Goal: Obtain resource: Download file/media

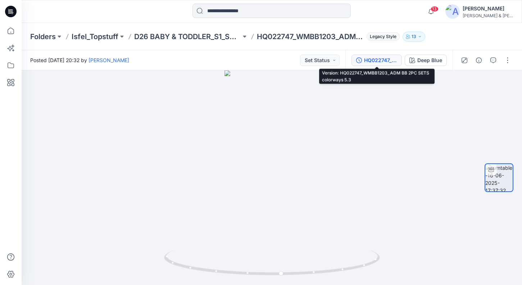
click at [389, 60] on div "HQ022747_WMBB1203_ADM BB 2PC SETS colorways 5.3" at bounding box center [380, 60] width 33 height 8
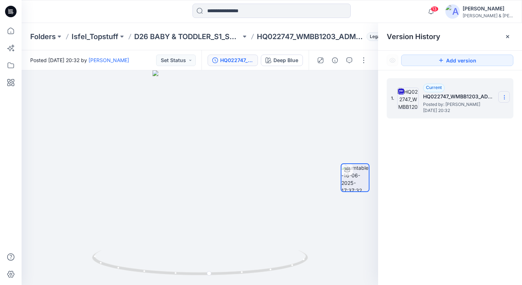
click at [504, 98] on icon at bounding box center [504, 98] width 6 height 6
click at [449, 114] on span "Download Source BW File" at bounding box center [467, 111] width 60 height 9
click at [508, 37] on icon at bounding box center [507, 37] width 6 height 6
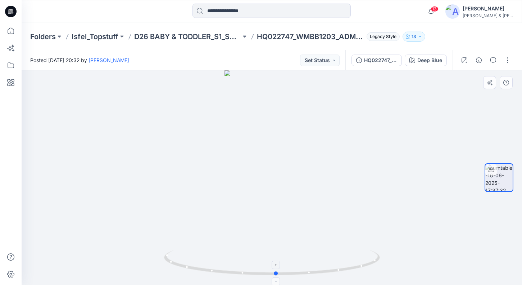
drag, startPoint x: 323, startPoint y: 272, endPoint x: 318, endPoint y: 260, distance: 12.6
click at [318, 261] on icon at bounding box center [272, 264] width 217 height 27
click at [244, 36] on button at bounding box center [244, 37] width 7 height 10
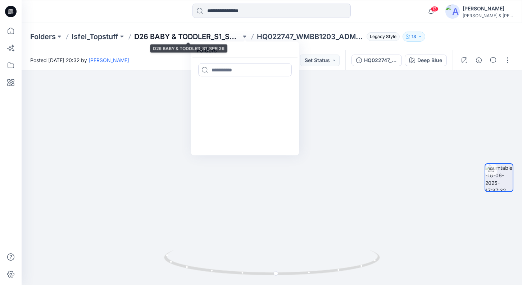
click at [197, 35] on p "D26 BABY & TODDLER_S1_SPR 26" at bounding box center [187, 37] width 107 height 10
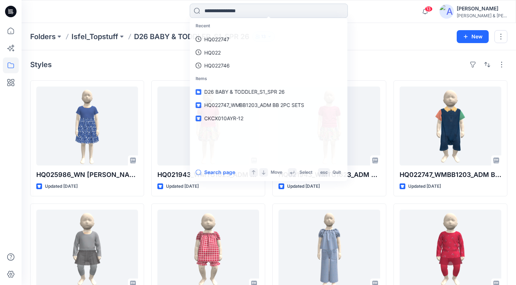
click at [279, 12] on input at bounding box center [269, 11] width 158 height 14
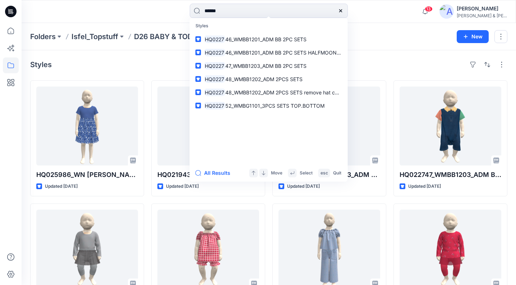
type input "*******"
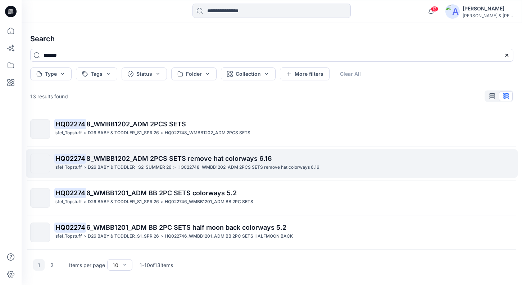
scroll to position [104, 0]
